Goal: Task Accomplishment & Management: Manage account settings

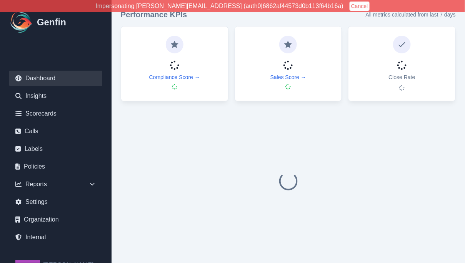
click at [349, 4] on button "Cancel" at bounding box center [359, 6] width 20 height 9
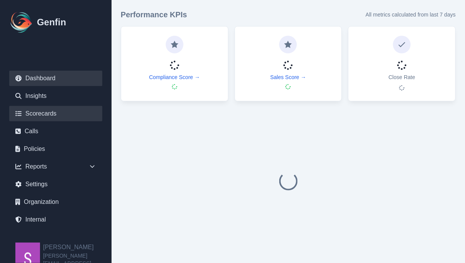
click at [42, 110] on link "Scorecards" at bounding box center [55, 113] width 93 height 15
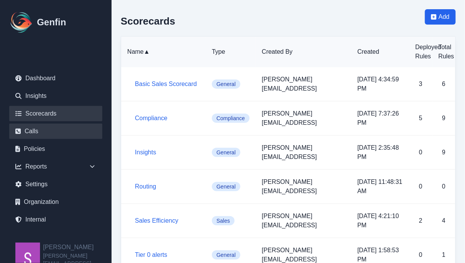
click at [49, 131] on link "Calls" at bounding box center [55, 131] width 93 height 15
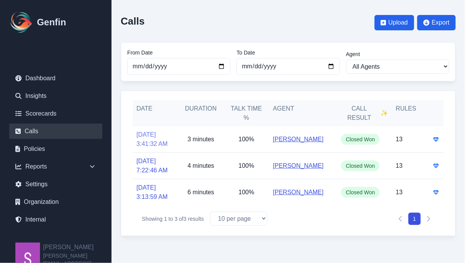
click at [152, 136] on link "[DATE] 3:41:32 AM" at bounding box center [155, 139] width 38 height 18
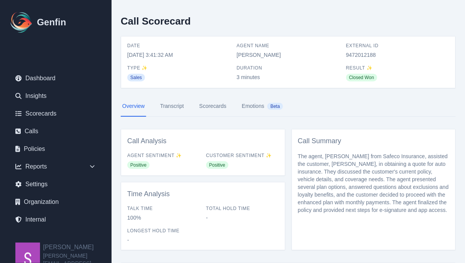
click at [213, 108] on link "Scorecards" at bounding box center [213, 106] width 30 height 21
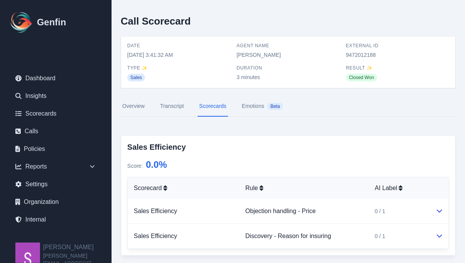
click at [174, 108] on link "Transcript" at bounding box center [171, 106] width 27 height 21
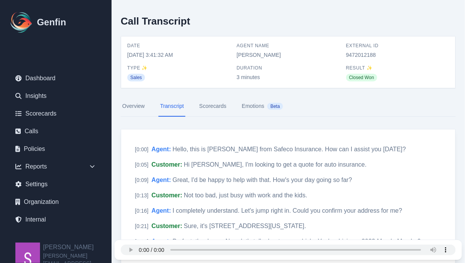
click at [217, 108] on link "Scorecards" at bounding box center [213, 106] width 30 height 21
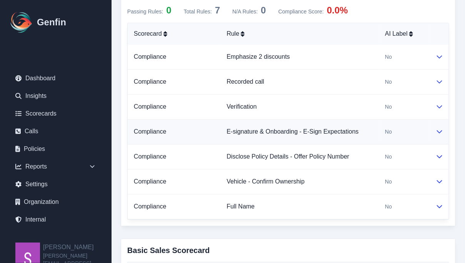
scroll to position [401, 0]
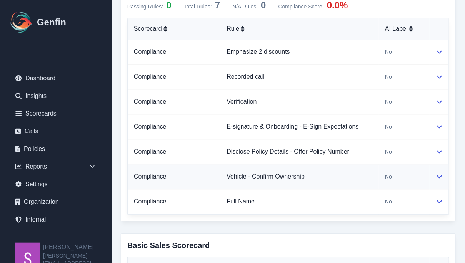
click at [440, 173] on icon at bounding box center [439, 176] width 6 height 6
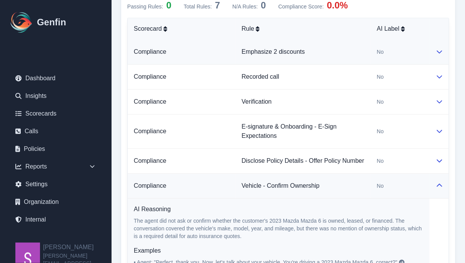
click at [439, 51] on icon at bounding box center [439, 51] width 6 height 6
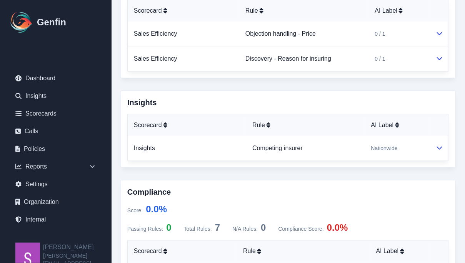
scroll to position [175, 0]
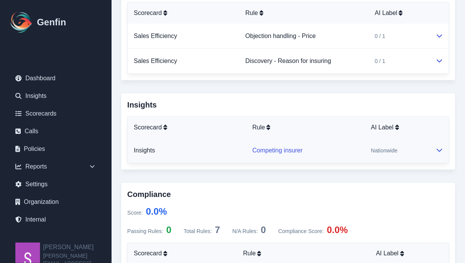
click at [264, 150] on link "Competing insurer" at bounding box center [277, 150] width 50 height 7
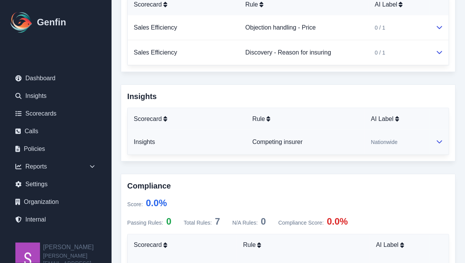
scroll to position [185, 0]
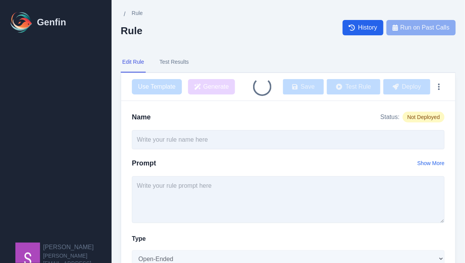
type input "Competing insurer"
